Goal: Information Seeking & Learning: Learn about a topic

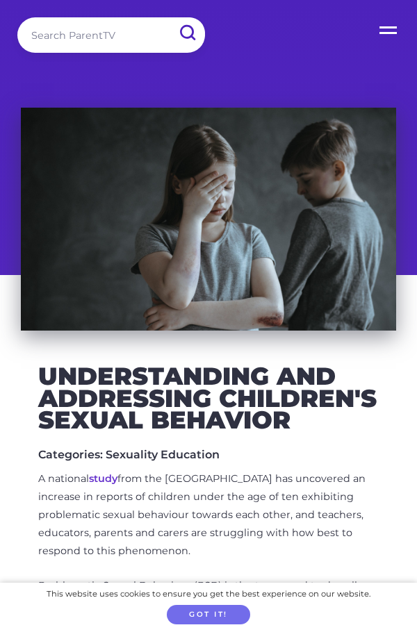
click at [101, 305] on div at bounding box center [208, 219] width 375 height 223
click at [54, 49] on input "search" at bounding box center [111, 34] width 188 height 35
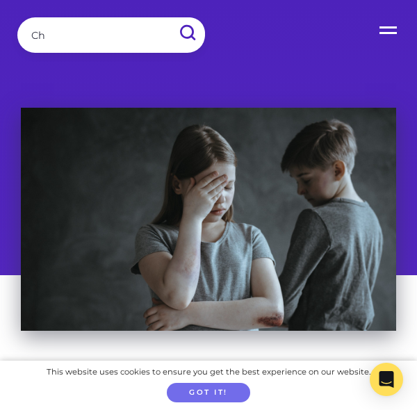
type input "C"
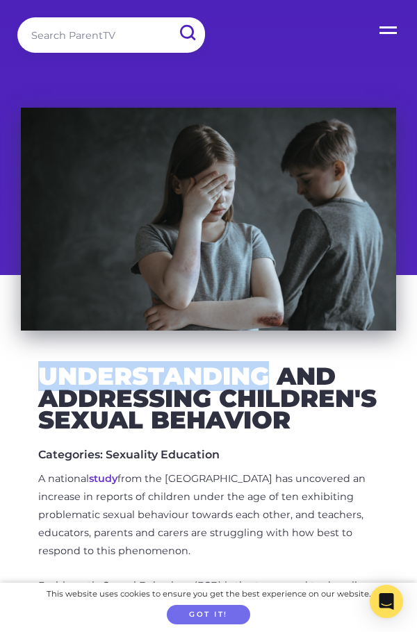
click at [133, 38] on input "search" at bounding box center [111, 34] width 188 height 35
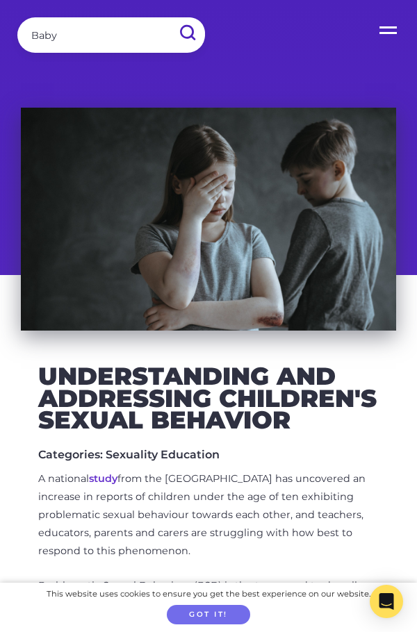
click at [74, 51] on input "Baby" at bounding box center [111, 34] width 188 height 35
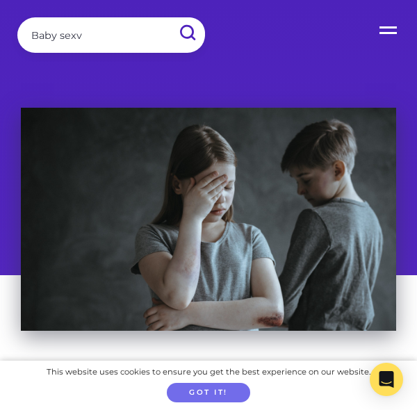
click at [169, 17] on input "submit" at bounding box center [187, 32] width 36 height 31
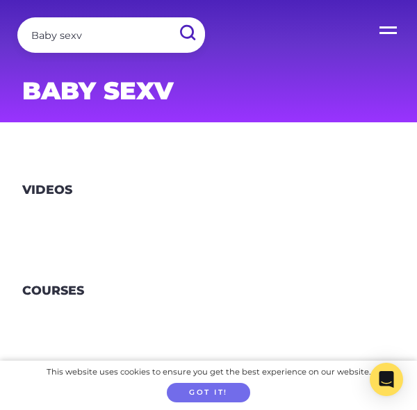
click at [58, 41] on input "Baby sexv" at bounding box center [111, 34] width 188 height 35
click at [88, 20] on input "sexv" at bounding box center [111, 34] width 188 height 35
click at [96, 40] on input "sexv" at bounding box center [111, 34] width 188 height 35
click at [6, 250] on section "Videos" at bounding box center [208, 206] width 417 height 101
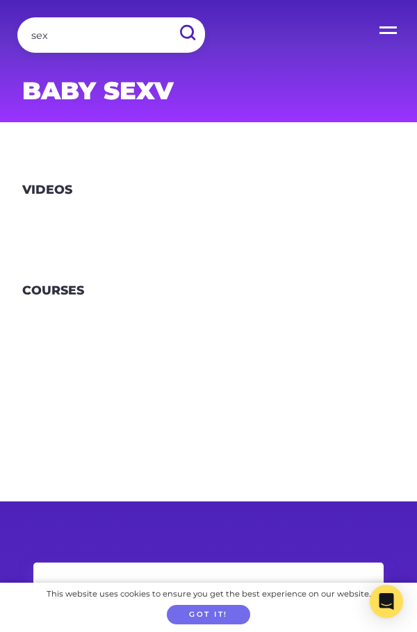
click at [72, 31] on input "sex" at bounding box center [111, 34] width 188 height 35
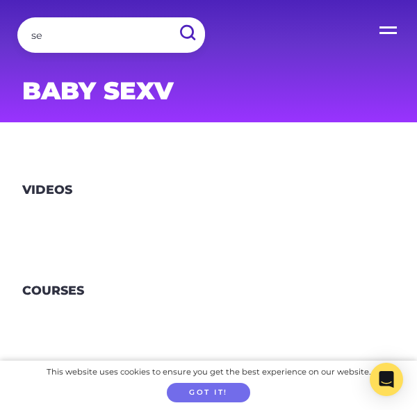
type input "s"
click at [113, 49] on input "search" at bounding box center [111, 34] width 188 height 35
type input "Sexvdobies"
click at [169, 17] on input "submit" at bounding box center [187, 32] width 36 height 31
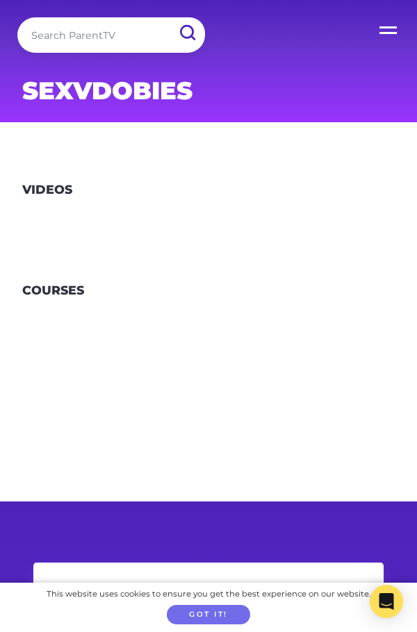
click at [42, 190] on h3 "Videos" at bounding box center [47, 189] width 50 height 15
